Goal: Navigation & Orientation: Find specific page/section

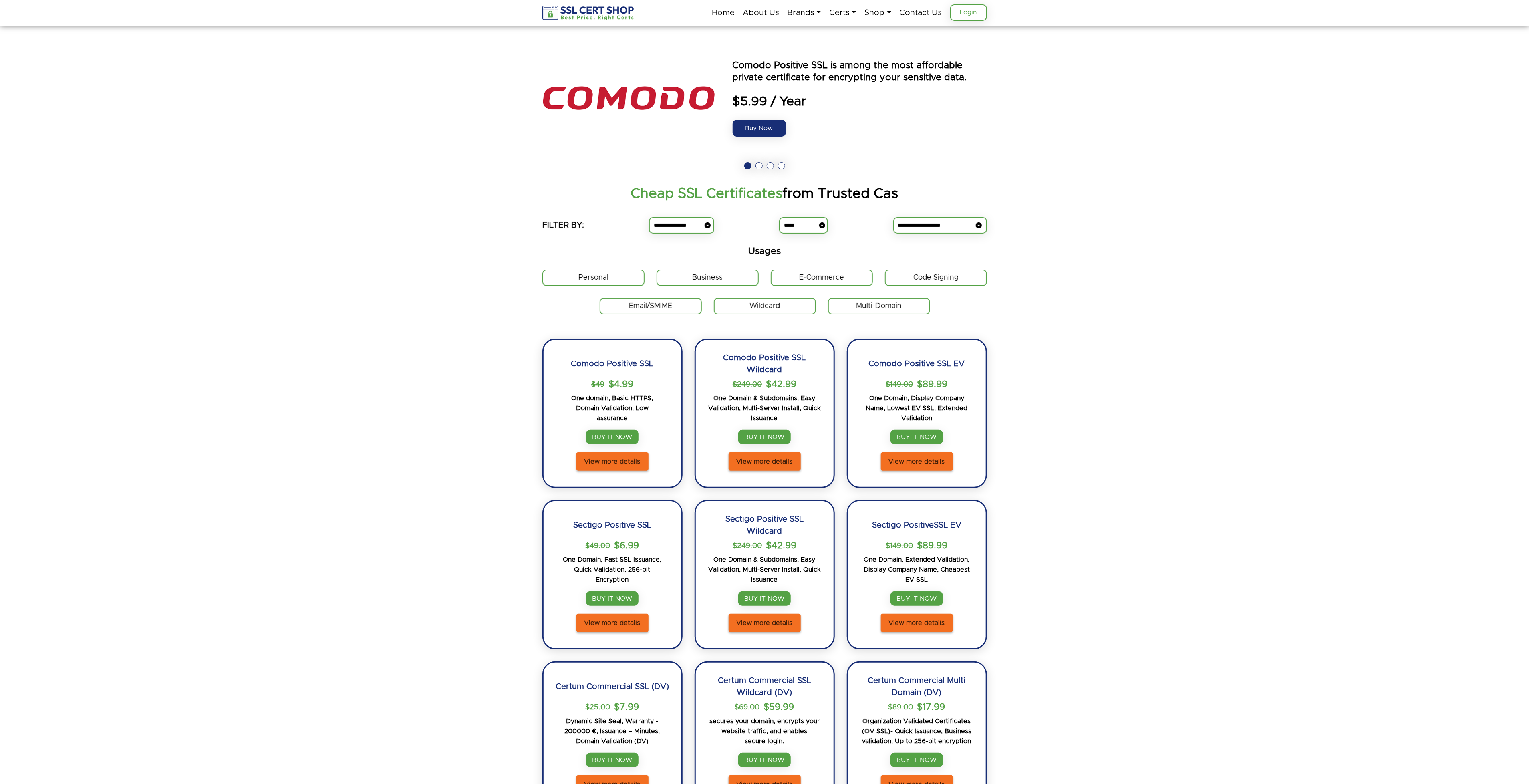
click at [967, 10] on link "Login" at bounding box center [969, 12] width 37 height 17
click at [960, 15] on link "Login" at bounding box center [969, 12] width 37 height 17
click at [838, 7] on link "Certs" at bounding box center [843, 12] width 27 height 17
click at [959, 13] on link "Login" at bounding box center [969, 12] width 37 height 17
